Goal: Task Accomplishment & Management: Use online tool/utility

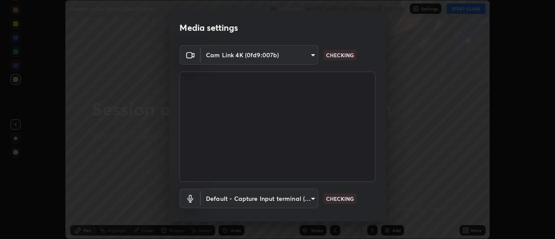
scroll to position [46, 0]
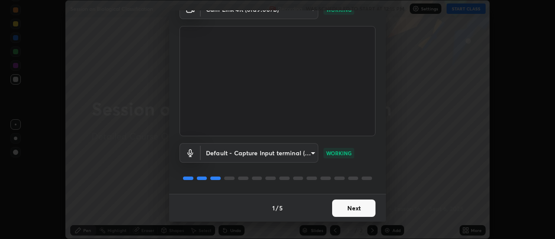
click at [347, 206] on button "Next" at bounding box center [353, 208] width 43 height 17
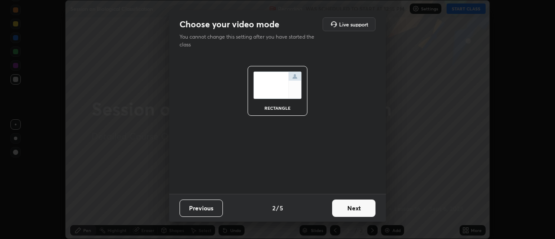
scroll to position [0, 0]
click at [347, 209] on button "Next" at bounding box center [353, 208] width 43 height 17
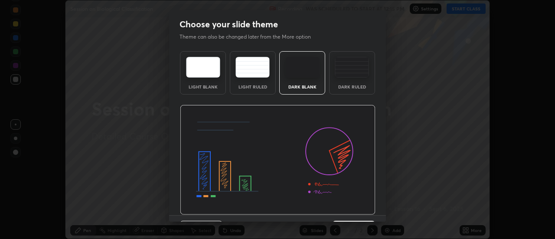
scroll to position [21, 0]
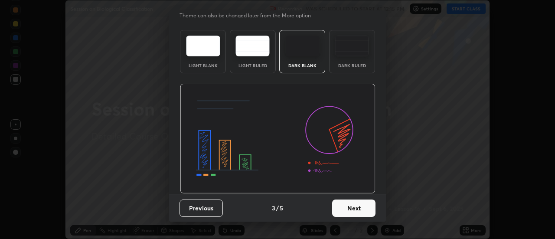
click at [353, 215] on button "Next" at bounding box center [353, 208] width 43 height 17
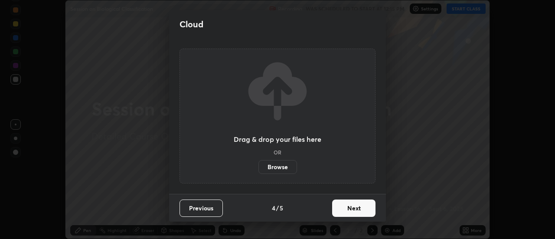
scroll to position [0, 0]
click at [356, 207] on button "Next" at bounding box center [353, 208] width 43 height 17
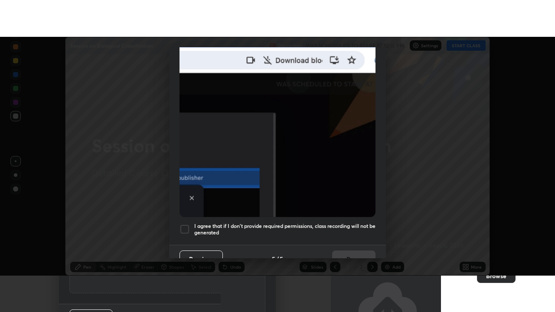
scroll to position [223, 0]
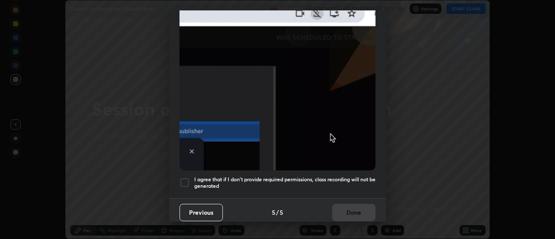
click at [184, 178] on div at bounding box center [185, 182] width 10 height 10
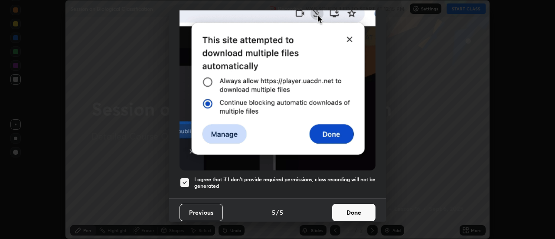
click at [341, 209] on button "Done" at bounding box center [353, 212] width 43 height 17
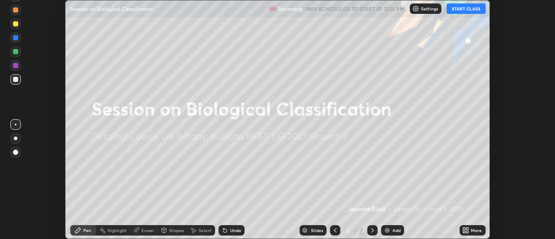
click at [474, 9] on button "START CLASS" at bounding box center [466, 8] width 39 height 10
click at [389, 230] on img at bounding box center [387, 230] width 7 height 7
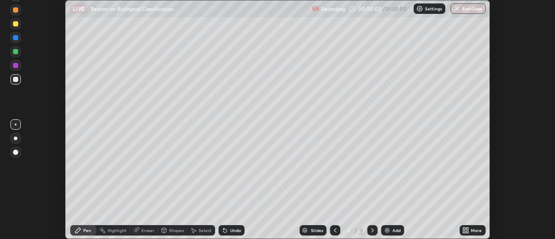
click at [467, 230] on icon at bounding box center [465, 230] width 7 height 7
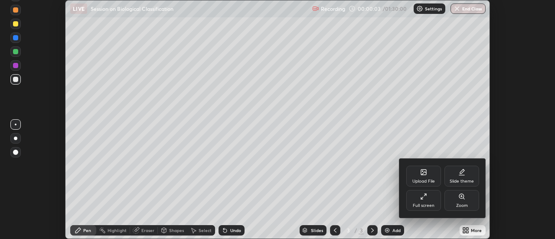
click at [424, 199] on icon at bounding box center [423, 196] width 7 height 7
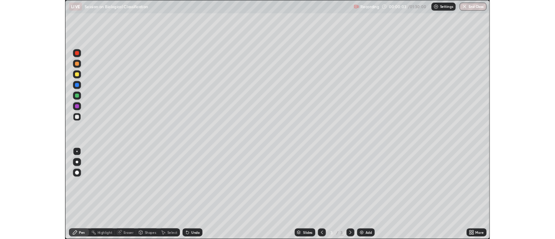
scroll to position [312, 555]
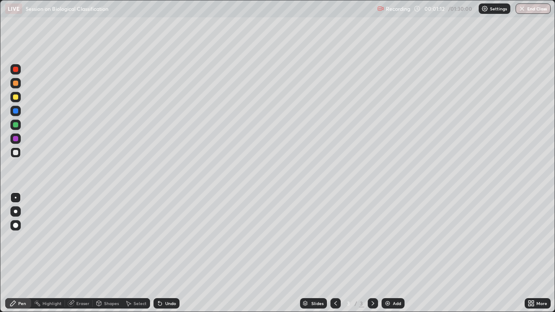
click at [529, 239] on div "More" at bounding box center [538, 303] width 26 height 10
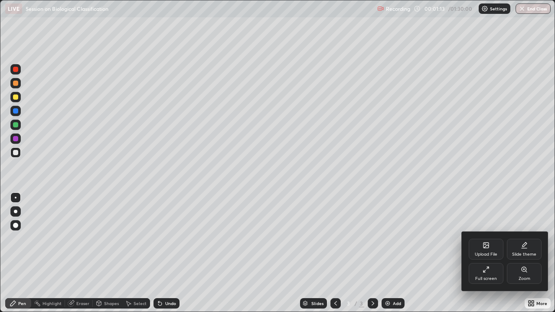
click at [531, 239] on div at bounding box center [277, 156] width 555 height 312
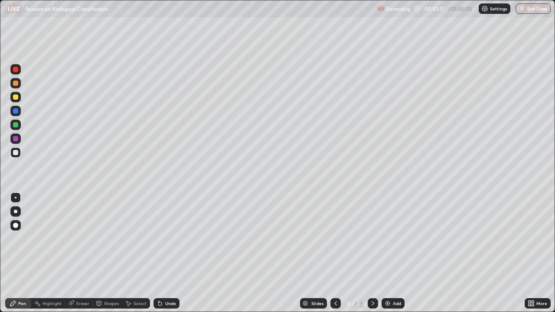
click at [15, 211] on div at bounding box center [15, 211] width 3 height 3
click at [16, 127] on div at bounding box center [15, 124] width 5 height 5
click at [16, 155] on div at bounding box center [15, 152] width 5 height 5
click at [15, 152] on div at bounding box center [15, 152] width 5 height 5
click at [159, 239] on icon at bounding box center [159, 303] width 3 height 3
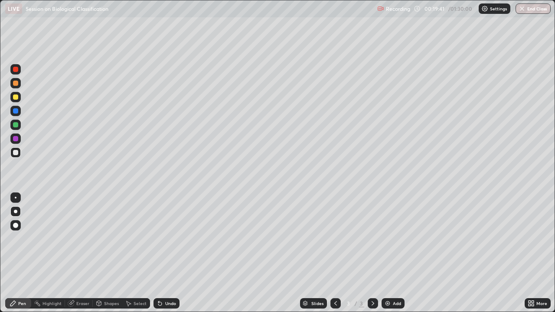
click at [167, 239] on div "Undo" at bounding box center [170, 304] width 11 height 4
click at [15, 85] on div at bounding box center [15, 83] width 5 height 5
click at [14, 151] on div at bounding box center [15, 152] width 5 height 5
click at [387, 239] on img at bounding box center [387, 303] width 7 height 7
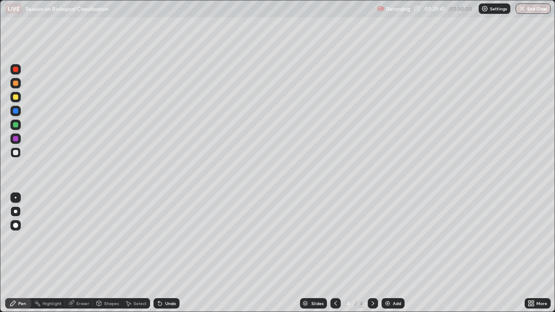
click at [17, 71] on div at bounding box center [15, 69] width 5 height 5
click at [14, 126] on div at bounding box center [15, 124] width 5 height 5
click at [13, 72] on div at bounding box center [15, 69] width 10 height 10
click at [16, 200] on div at bounding box center [15, 198] width 10 height 10
click at [159, 239] on icon at bounding box center [159, 303] width 3 height 3
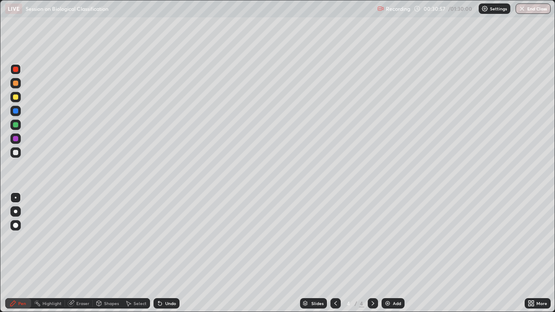
click at [13, 126] on div at bounding box center [15, 124] width 5 height 5
click at [16, 156] on div at bounding box center [15, 153] width 10 height 10
click at [16, 211] on div at bounding box center [15, 211] width 3 height 3
click at [160, 239] on icon at bounding box center [159, 303] width 3 height 3
click at [16, 69] on div at bounding box center [15, 69] width 5 height 5
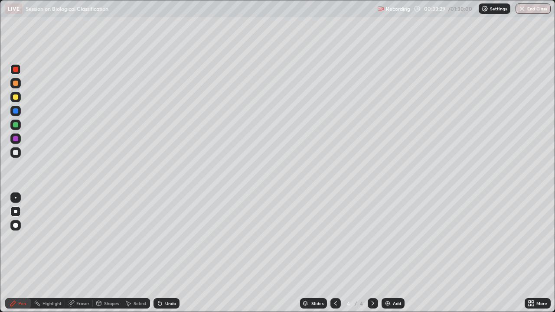
click at [163, 239] on div "Undo" at bounding box center [167, 303] width 26 height 10
click at [14, 148] on div at bounding box center [15, 153] width 10 height 10
click at [77, 239] on div "Eraser" at bounding box center [82, 304] width 13 height 4
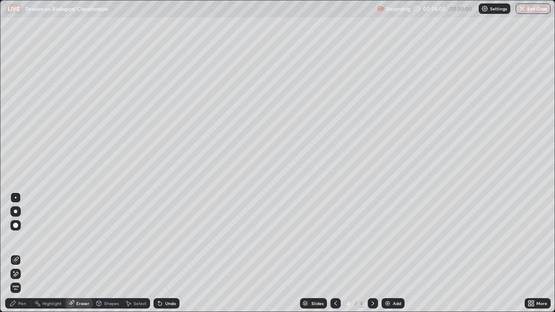
click at [16, 239] on icon at bounding box center [13, 303] width 7 height 7
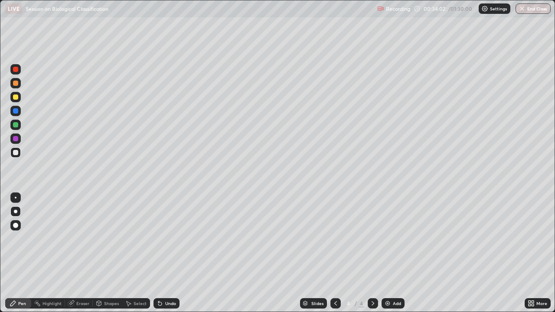
click at [14, 139] on div at bounding box center [15, 138] width 5 height 5
click at [15, 69] on div at bounding box center [15, 69] width 5 height 5
click at [16, 198] on div at bounding box center [16, 198] width 2 height 2
click at [12, 138] on div at bounding box center [15, 139] width 10 height 10
click at [16, 125] on div at bounding box center [15, 124] width 5 height 5
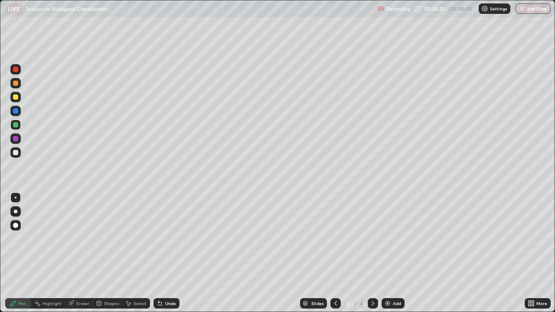
click at [384, 239] on img at bounding box center [387, 303] width 7 height 7
click at [13, 152] on div at bounding box center [15, 152] width 5 height 5
click at [13, 211] on div at bounding box center [15, 212] width 10 height 10
click at [13, 124] on div at bounding box center [15, 124] width 5 height 5
click at [14, 155] on div at bounding box center [15, 152] width 5 height 5
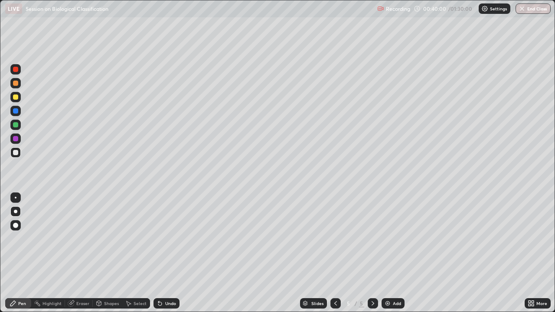
click at [16, 198] on div at bounding box center [16, 198] width 2 height 2
click at [16, 212] on div at bounding box center [15, 211] width 3 height 3
click at [17, 153] on div at bounding box center [15, 152] width 5 height 5
click at [16, 83] on div at bounding box center [15, 83] width 5 height 5
click at [16, 198] on div at bounding box center [16, 198] width 2 height 2
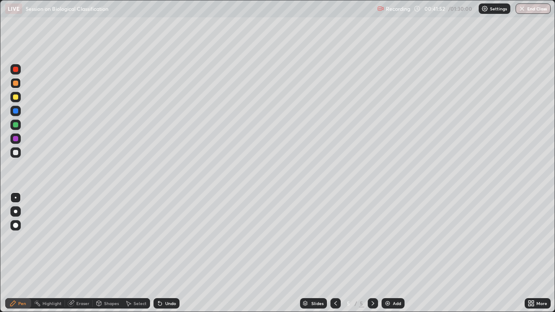
click at [16, 212] on div at bounding box center [15, 211] width 3 height 3
click at [13, 152] on div at bounding box center [15, 152] width 5 height 5
click at [16, 198] on div at bounding box center [16, 198] width 2 height 2
click at [16, 153] on div at bounding box center [15, 152] width 5 height 5
click at [16, 138] on div at bounding box center [15, 138] width 5 height 5
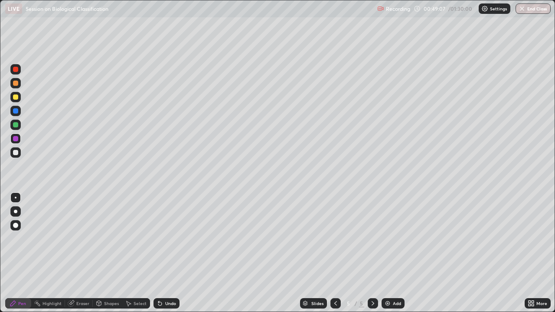
click at [16, 99] on div at bounding box center [15, 97] width 5 height 5
click at [167, 239] on div "Undo" at bounding box center [170, 304] width 11 height 4
click at [166, 239] on div "Undo" at bounding box center [170, 304] width 11 height 4
click at [16, 71] on div at bounding box center [15, 69] width 5 height 5
click at [162, 239] on icon at bounding box center [160, 303] width 7 height 7
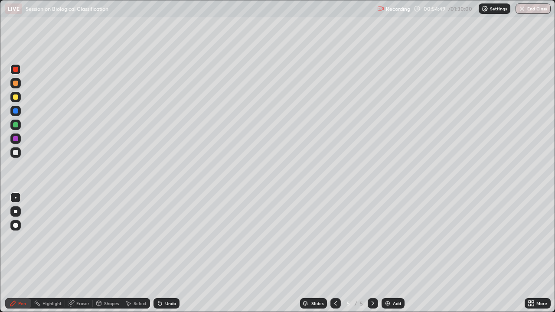
click at [162, 239] on div "Undo" at bounding box center [167, 303] width 26 height 10
click at [174, 239] on div "Undo" at bounding box center [167, 303] width 26 height 10
click at [135, 239] on div "Select" at bounding box center [140, 304] width 13 height 4
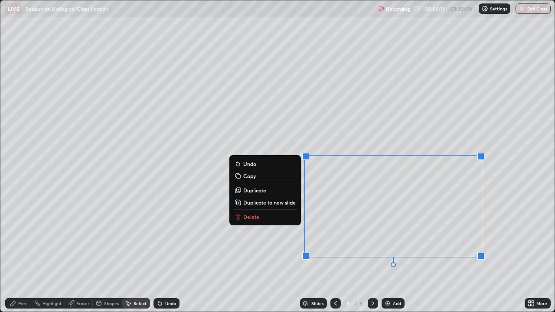
click at [498, 190] on div "0 ° Undo Copy Duplicate Duplicate to new slide Delete" at bounding box center [277, 156] width 554 height 312
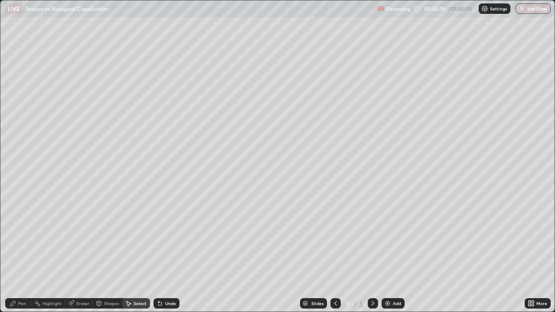
click at [72, 239] on icon at bounding box center [71, 304] width 6 height 6
click at [16, 239] on icon at bounding box center [13, 303] width 7 height 7
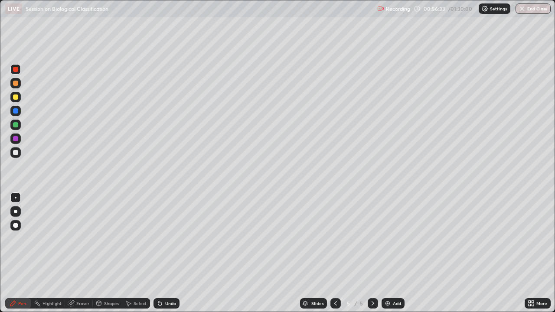
click at [75, 239] on div "Eraser" at bounding box center [79, 303] width 28 height 10
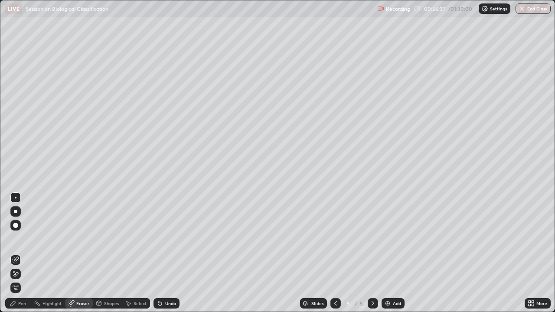
click at [16, 239] on icon at bounding box center [13, 303] width 7 height 7
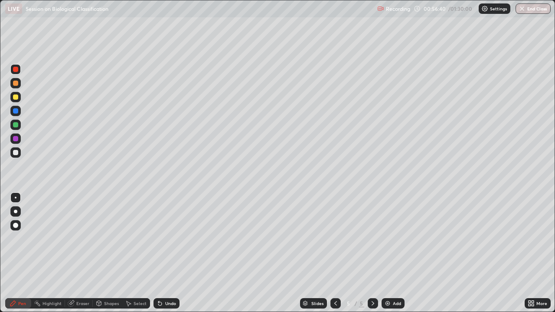
click at [16, 154] on div at bounding box center [15, 152] width 5 height 5
click at [78, 239] on div "Eraser" at bounding box center [82, 304] width 13 height 4
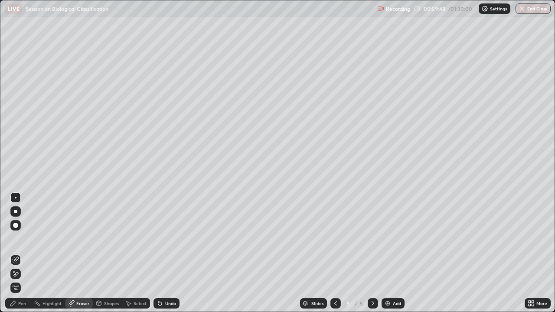
click at [15, 239] on icon at bounding box center [13, 303] width 7 height 7
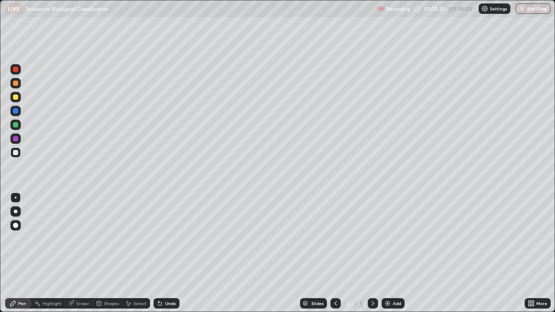
click at [15, 124] on div at bounding box center [15, 124] width 5 height 5
click at [16, 84] on div at bounding box center [15, 83] width 5 height 5
click at [389, 239] on img at bounding box center [387, 303] width 7 height 7
click at [16, 153] on div at bounding box center [15, 152] width 5 height 5
click at [15, 213] on div at bounding box center [15, 211] width 3 height 3
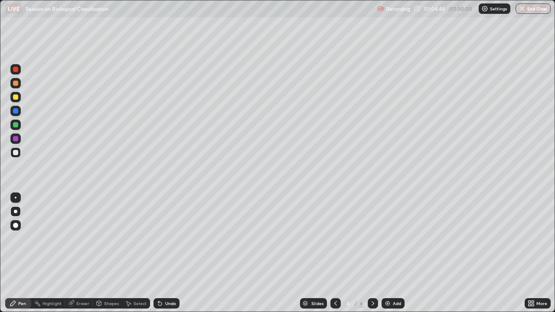
click at [335, 239] on icon at bounding box center [335, 303] width 7 height 7
click at [373, 239] on icon at bounding box center [373, 304] width 3 height 4
click at [15, 197] on div at bounding box center [15, 198] width 10 height 10
click at [15, 213] on div at bounding box center [15, 211] width 3 height 3
click at [163, 239] on div "Undo" at bounding box center [167, 303] width 26 height 10
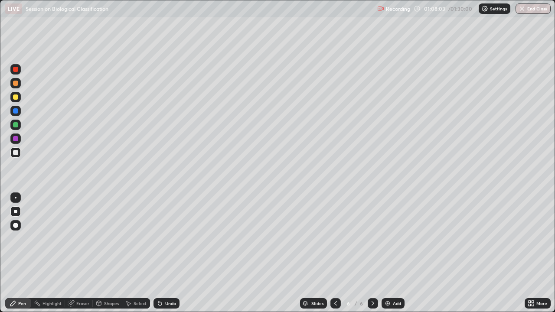
click at [17, 197] on div at bounding box center [15, 198] width 10 height 10
click at [16, 212] on div at bounding box center [15, 211] width 3 height 3
click at [15, 71] on div at bounding box center [15, 69] width 5 height 5
click at [53, 239] on div "Highlight" at bounding box center [52, 304] width 19 height 4
click at [16, 153] on div at bounding box center [15, 152] width 5 height 5
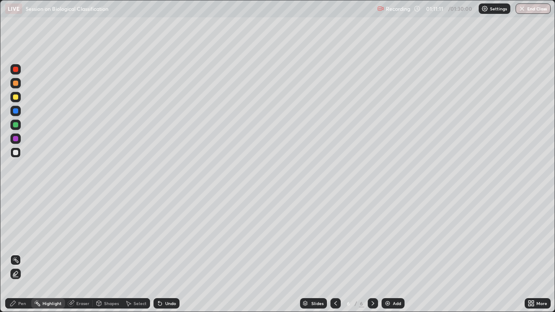
click at [16, 239] on div "Pen" at bounding box center [18, 303] width 26 height 10
click at [167, 239] on div "Undo" at bounding box center [170, 304] width 11 height 4
click at [18, 130] on div at bounding box center [15, 125] width 10 height 10
click at [14, 152] on div at bounding box center [15, 152] width 5 height 5
click at [75, 239] on div "Eraser" at bounding box center [79, 303] width 28 height 10
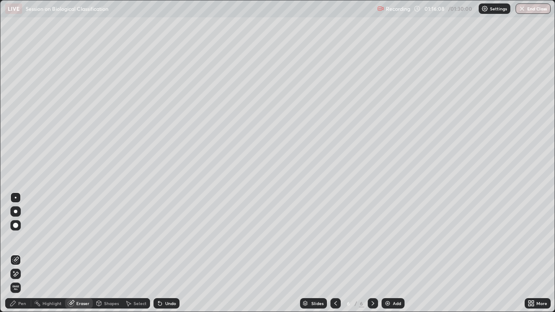
click at [20, 239] on div "Pen" at bounding box center [22, 304] width 8 height 4
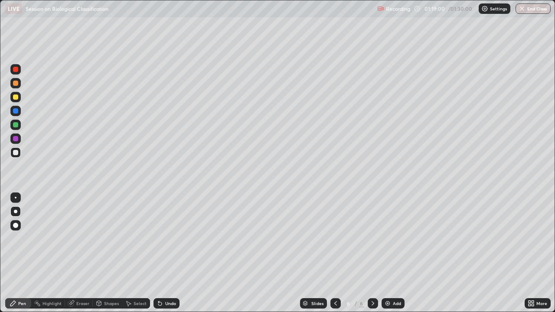
click at [132, 239] on div "Select" at bounding box center [136, 303] width 28 height 10
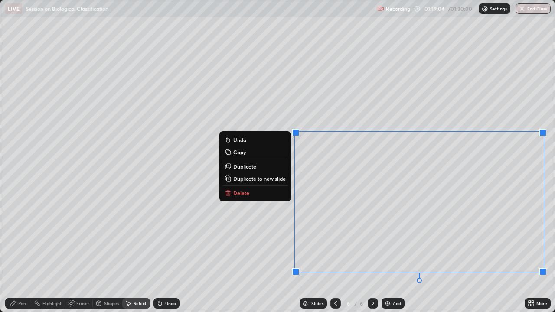
click at [334, 105] on div "0 ° Undo Copy Duplicate Duplicate to new slide Delete" at bounding box center [277, 156] width 554 height 312
click at [359, 110] on div "0 ° Undo Copy Duplicate Duplicate to new slide Delete" at bounding box center [277, 156] width 554 height 312
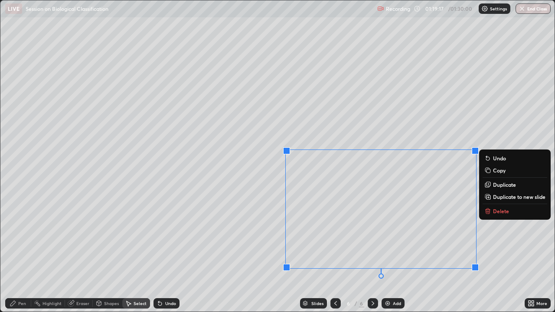
click at [159, 239] on icon at bounding box center [159, 303] width 3 height 3
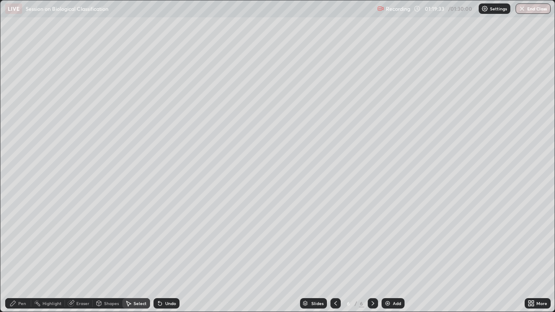
click at [137, 239] on div "Select" at bounding box center [140, 304] width 13 height 4
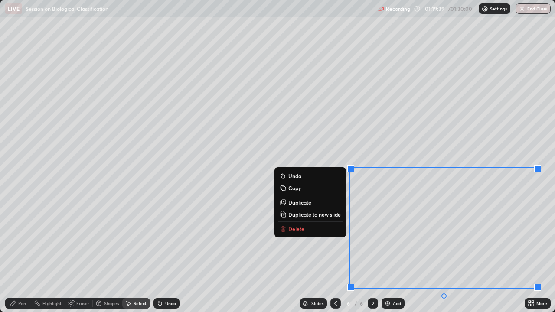
click at [160, 239] on icon at bounding box center [159, 303] width 3 height 3
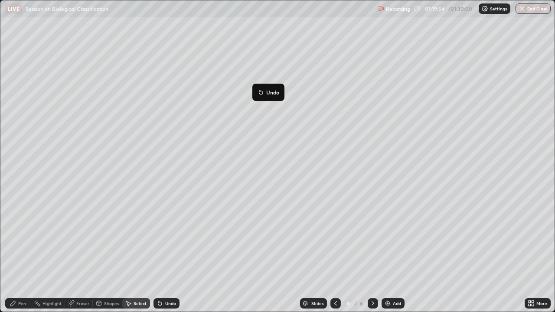
click at [251, 239] on div "0 ° Undo Copy Duplicate Duplicate to new slide Delete" at bounding box center [277, 156] width 554 height 312
click at [20, 239] on div "Pen" at bounding box center [22, 304] width 8 height 4
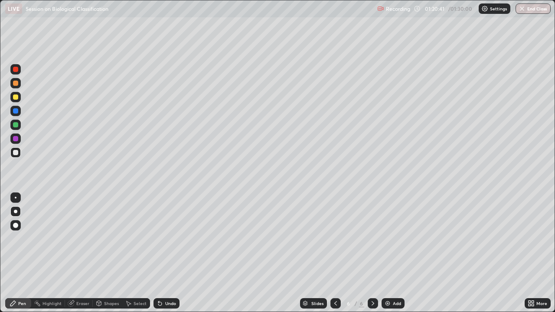
click at [13, 138] on div at bounding box center [15, 138] width 5 height 5
click at [15, 152] on div at bounding box center [15, 152] width 5 height 5
click at [17, 125] on div at bounding box center [15, 124] width 5 height 5
click at [17, 155] on div at bounding box center [15, 152] width 5 height 5
click at [158, 239] on icon at bounding box center [159, 303] width 3 height 3
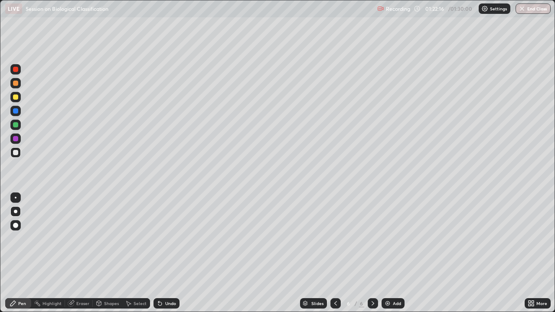
click at [159, 239] on icon at bounding box center [160, 303] width 7 height 7
click at [15, 100] on div at bounding box center [15, 97] width 10 height 10
click at [390, 239] on img at bounding box center [387, 303] width 7 height 7
click at [13, 152] on div at bounding box center [15, 152] width 5 height 5
click at [15, 70] on div at bounding box center [15, 69] width 5 height 5
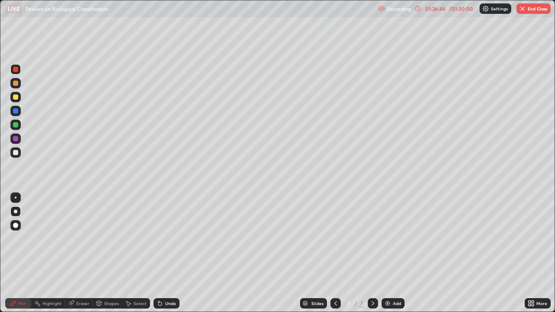
click at [16, 125] on div at bounding box center [15, 124] width 5 height 5
click at [17, 152] on div at bounding box center [15, 152] width 5 height 5
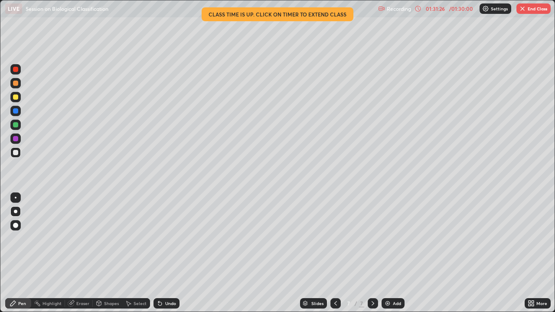
click at [16, 135] on div at bounding box center [15, 139] width 10 height 10
click at [14, 157] on div at bounding box center [15, 153] width 10 height 10
click at [14, 128] on div at bounding box center [15, 125] width 10 height 10
click at [15, 154] on div at bounding box center [15, 152] width 5 height 5
click at [16, 99] on div at bounding box center [15, 97] width 5 height 5
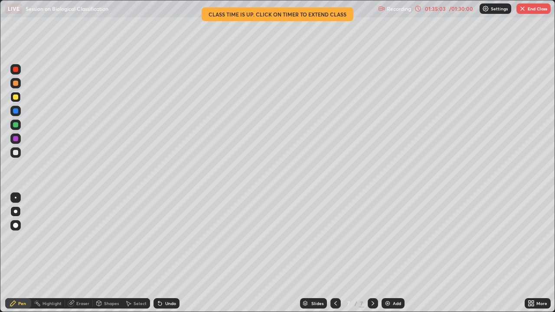
click at [14, 201] on div at bounding box center [15, 198] width 10 height 10
click at [81, 239] on div "Eraser" at bounding box center [82, 304] width 13 height 4
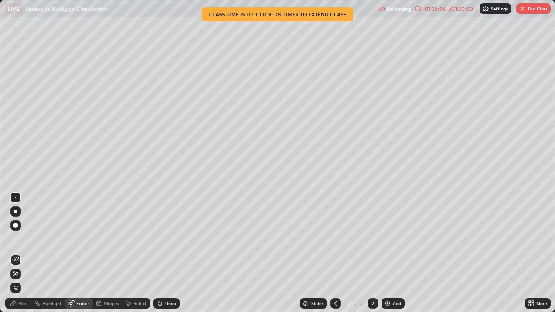
click at [17, 239] on div "Pen" at bounding box center [18, 303] width 26 height 10
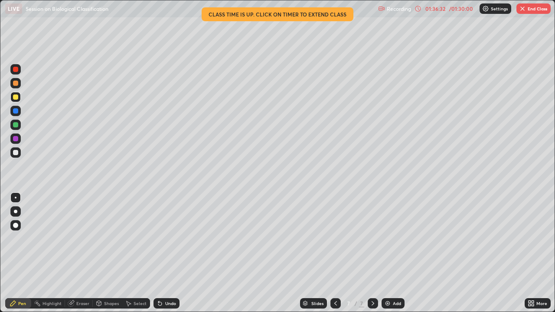
click at [16, 141] on div at bounding box center [15, 138] width 5 height 5
click at [16, 124] on div at bounding box center [15, 124] width 5 height 5
click at [15, 151] on div at bounding box center [15, 152] width 5 height 5
click at [83, 239] on div "Eraser" at bounding box center [82, 304] width 13 height 4
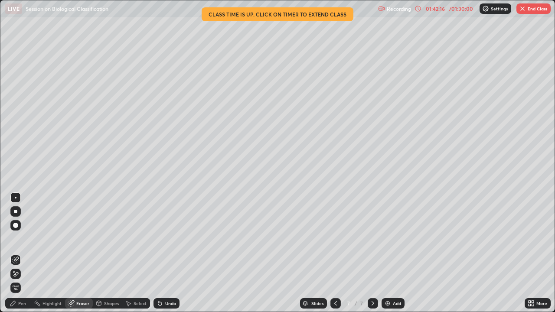
click at [23, 239] on div "Pen" at bounding box center [22, 304] width 8 height 4
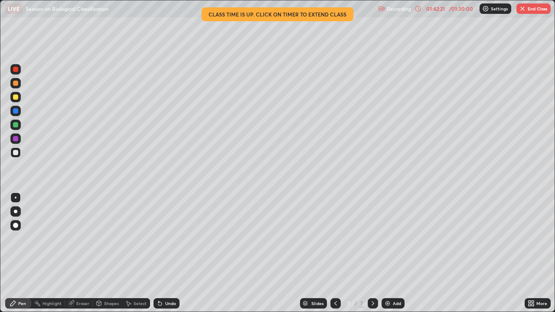
click at [437, 239] on div "Slides 7 / 7 Add" at bounding box center [352, 303] width 345 height 17
click at [78, 239] on div "Eraser" at bounding box center [82, 304] width 13 height 4
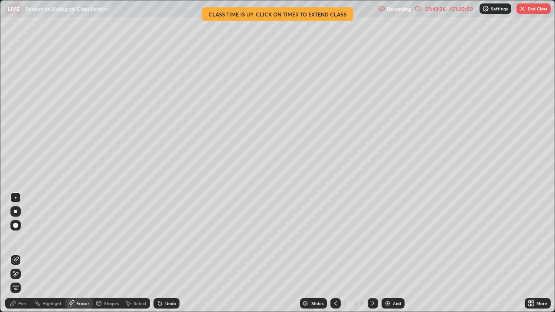
click at [18, 239] on div "Pen" at bounding box center [18, 303] width 26 height 10
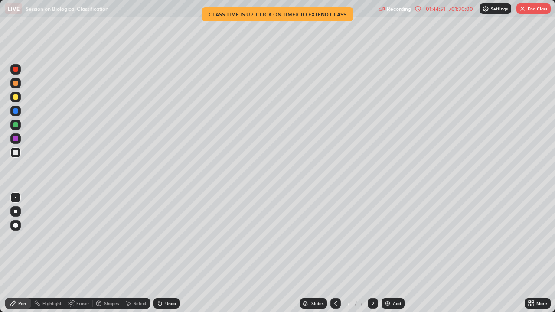
click at [535, 10] on button "End Class" at bounding box center [534, 8] width 34 height 10
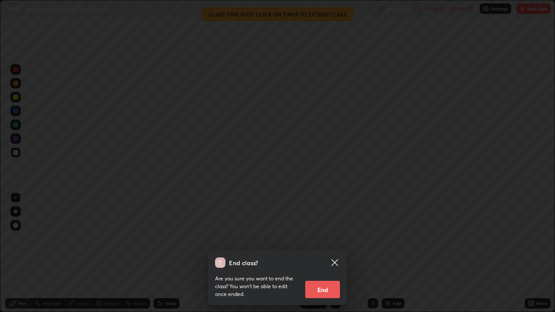
click at [327, 239] on button "End" at bounding box center [322, 289] width 35 height 17
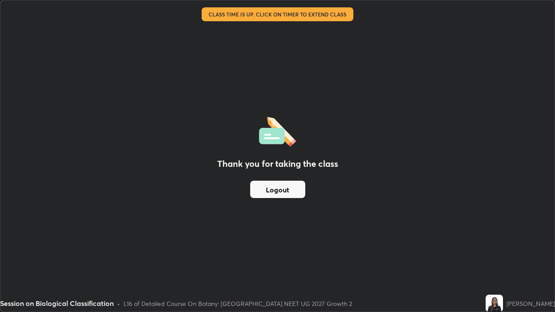
click at [289, 189] on button "Logout" at bounding box center [277, 189] width 55 height 17
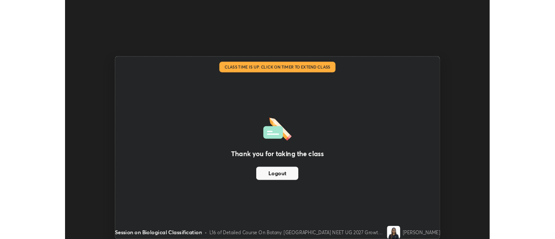
scroll to position [43146, 42830]
